Goal: Find specific page/section: Find specific page/section

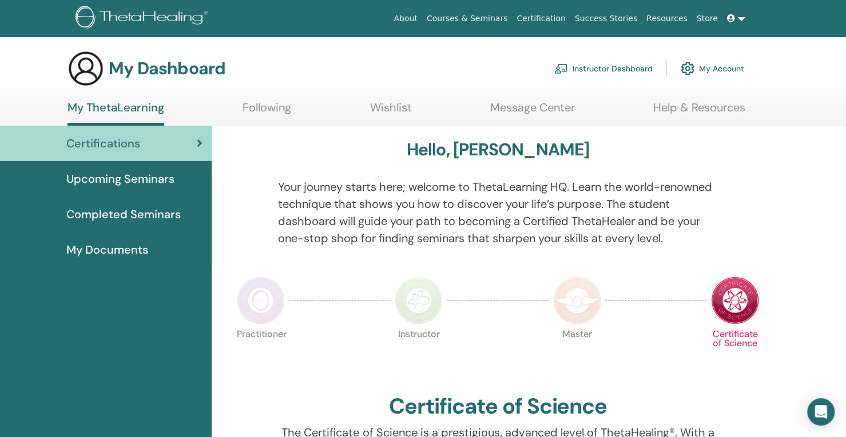
click at [584, 67] on link "Instructor Dashboard" at bounding box center [603, 68] width 98 height 25
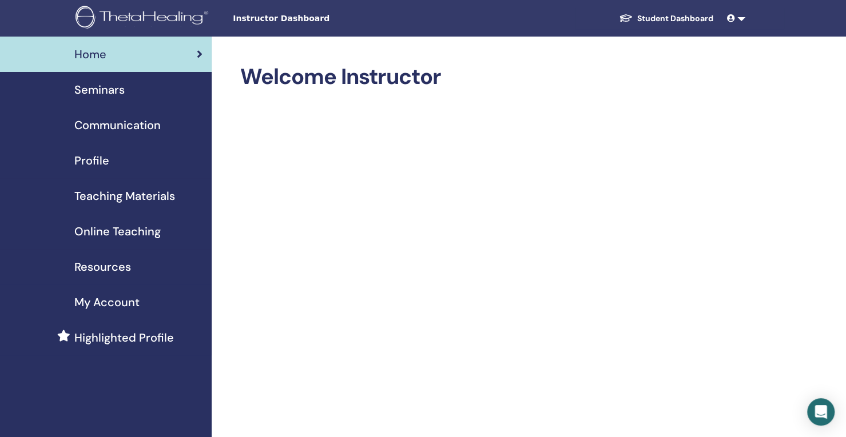
click at [170, 98] on div "Seminars" at bounding box center [105, 89] width 193 height 17
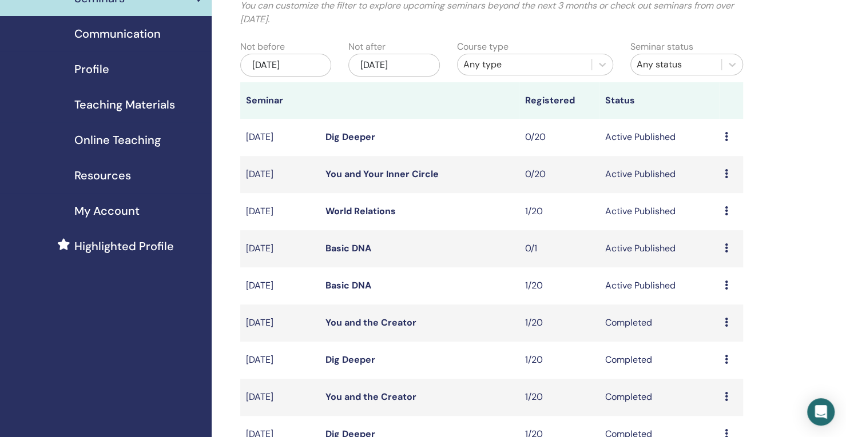
scroll to position [91, 0]
